Goal: Transaction & Acquisition: Purchase product/service

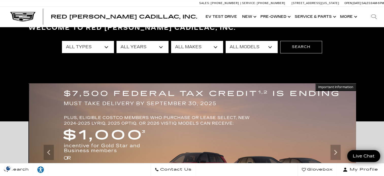
scroll to position [23, 0]
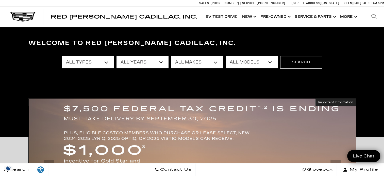
click at [108, 64] on select "All Types New Used Certified Used Demo" at bounding box center [88, 62] width 52 height 12
select select "New"
click at [62, 56] on select "All Types New Used Certified Used Demo" at bounding box center [88, 62] width 52 height 12
click at [213, 64] on select "All Makes Cadillac" at bounding box center [197, 62] width 52 height 12
select select "Cadillac"
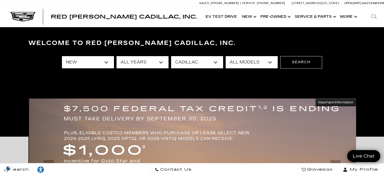
click at [171, 56] on select "All Makes Cadillac" at bounding box center [197, 62] width 52 height 12
click at [270, 64] on select "All Models CT4 Escalade Escalade ESV ESCALADE IQ ESCALADE IQL LYRIQ OPTIQ VISTI…" at bounding box center [252, 62] width 52 height 12
click at [226, 56] on select "All Models CT4 Escalade Escalade ESV ESCALADE IQ ESCALADE IQL LYRIQ OPTIQ VISTI…" at bounding box center [252, 62] width 52 height 12
click at [272, 62] on select "All Models CT4 Escalade Escalade ESV ESCALADE IQ ESCALADE IQL LYRIQ OPTIQ VISTI…" at bounding box center [252, 62] width 52 height 12
select select "XT6"
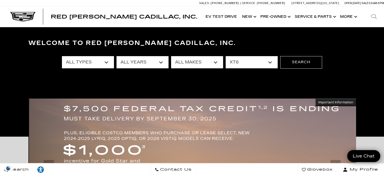
click at [226, 56] on select "All Models CT4 Escalade Escalade ESV ESCALADE IQ ESCALADE IQL LYRIQ OPTIQ VISTI…" at bounding box center [252, 62] width 52 height 12
click at [307, 63] on button "Search" at bounding box center [301, 62] width 42 height 12
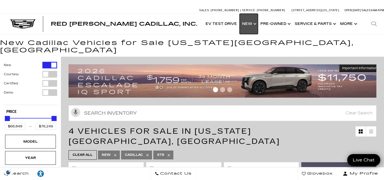
click at [255, 27] on link "Show New" at bounding box center [249, 24] width 18 height 20
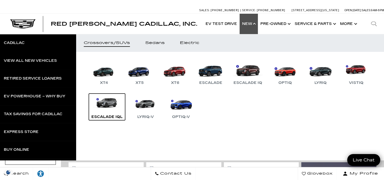
click at [125, 117] on div "Escalade IQL" at bounding box center [107, 117] width 36 height 6
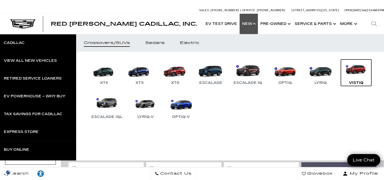
click at [346, 86] on div "VISTIQ" at bounding box center [356, 83] width 20 height 6
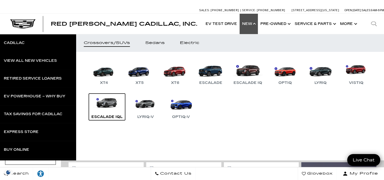
click at [125, 112] on link "Escalade IQL" at bounding box center [107, 106] width 36 height 26
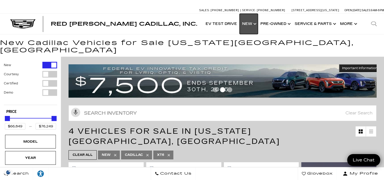
click at [250, 27] on link "Show New" at bounding box center [249, 24] width 18 height 20
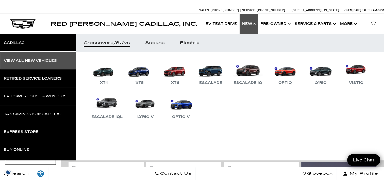
click at [48, 60] on div "View All New Vehicles" at bounding box center [30, 61] width 53 height 4
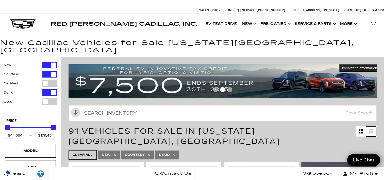
click at [373, 131] on icon at bounding box center [371, 131] width 4 height 1
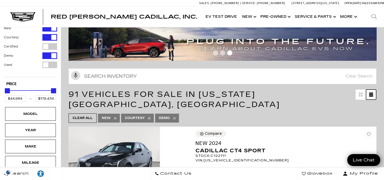
scroll to position [38, 0]
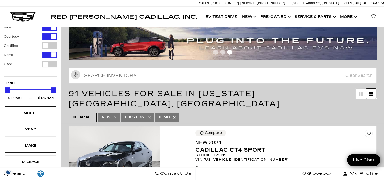
click at [376, 89] on link at bounding box center [371, 94] width 10 height 10
click at [373, 93] on icon at bounding box center [371, 93] width 4 height 1
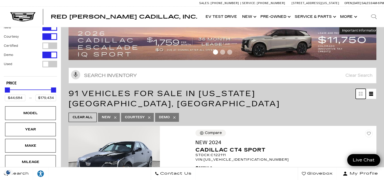
click at [363, 94] on icon at bounding box center [362, 95] width 2 height 2
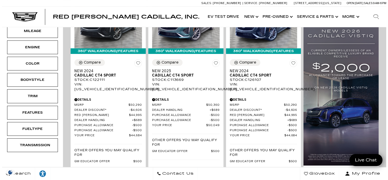
scroll to position [173, 0]
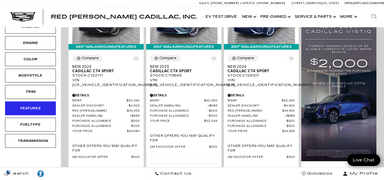
click at [29, 105] on div "Features" at bounding box center [30, 108] width 25 height 6
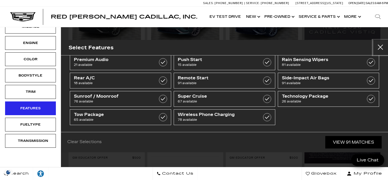
scroll to position [121, 0]
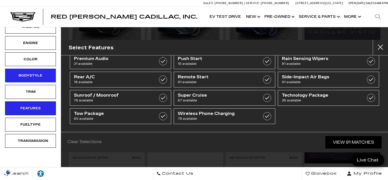
click at [26, 73] on div "Bodystyle" at bounding box center [30, 76] width 25 height 6
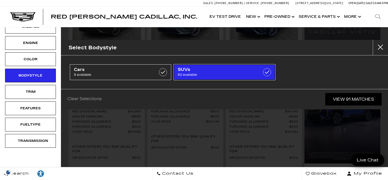
click at [230, 75] on span "82 available" at bounding box center [217, 74] width 79 height 5
type input "$54,845"
checkbox input "true"
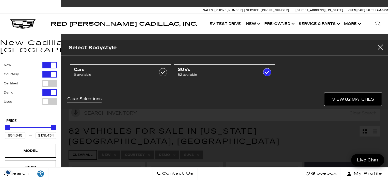
click at [352, 101] on link "View 82 Matches" at bounding box center [352, 99] width 57 height 12
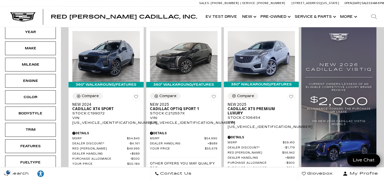
scroll to position [135, 0]
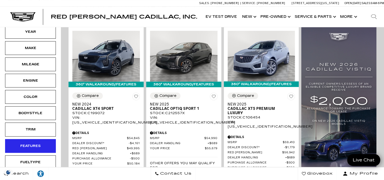
click at [13, 143] on div "Features" at bounding box center [30, 146] width 51 height 14
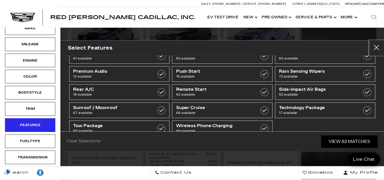
scroll to position [121, 0]
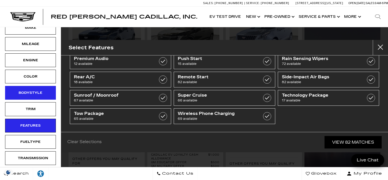
click at [18, 88] on div "Bodystyle" at bounding box center [30, 93] width 51 height 14
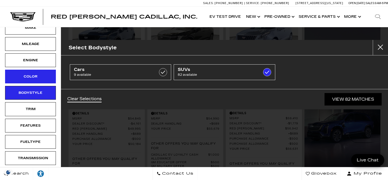
click at [19, 71] on div "Color" at bounding box center [30, 77] width 51 height 14
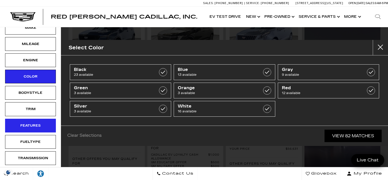
click at [22, 123] on div "Features" at bounding box center [30, 126] width 25 height 6
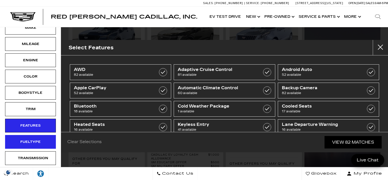
click at [20, 139] on div "Fueltype" at bounding box center [30, 142] width 25 height 6
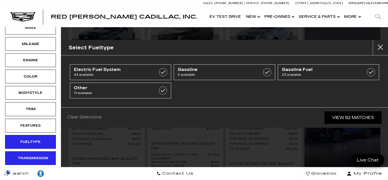
click at [18, 155] on div "Transmission" at bounding box center [30, 158] width 25 height 6
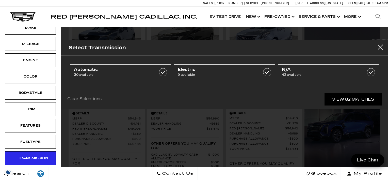
click at [379, 49] on button "Close" at bounding box center [380, 47] width 15 height 15
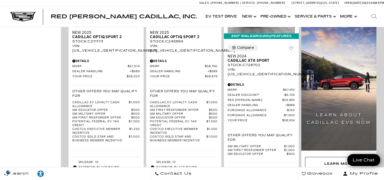
scroll to position [414, 0]
